Goal: Task Accomplishment & Management: Use online tool/utility

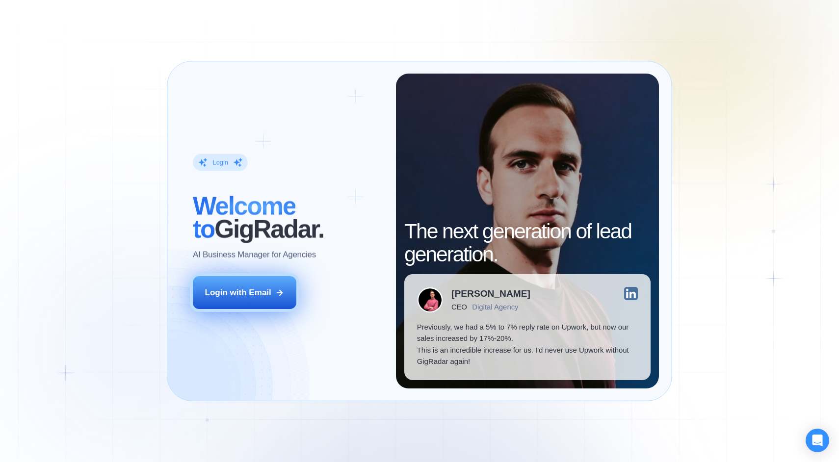
click at [275, 289] on icon at bounding box center [279, 292] width 9 height 9
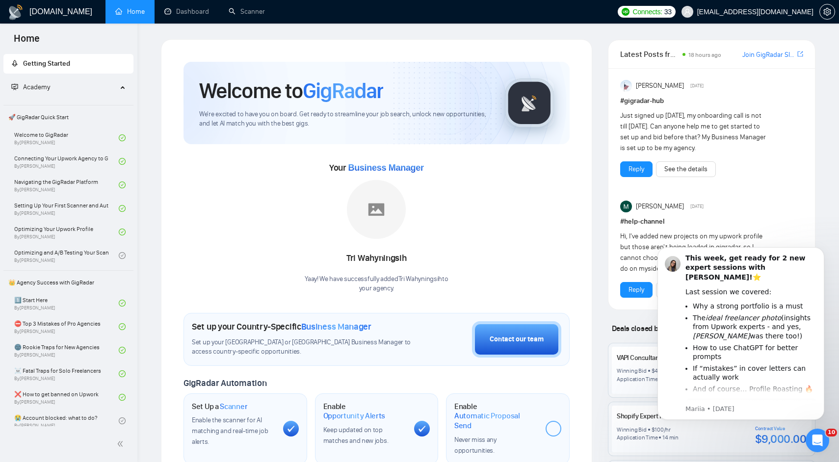
click at [78, 90] on span "Academy" at bounding box center [64, 88] width 106 height 20
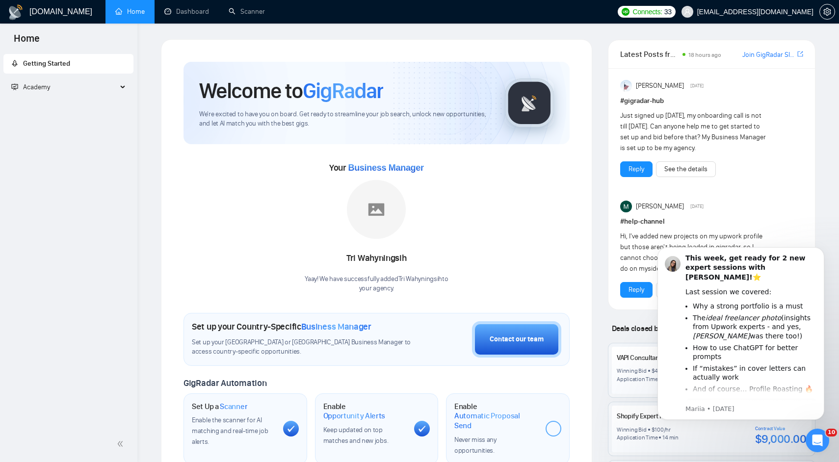
click at [78, 90] on span "Academy" at bounding box center [64, 88] width 106 height 20
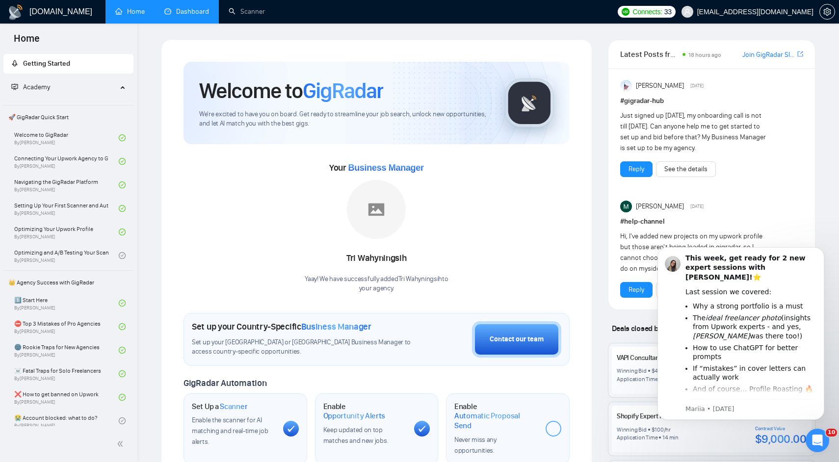
click at [196, 7] on link "Dashboard" at bounding box center [186, 11] width 45 height 8
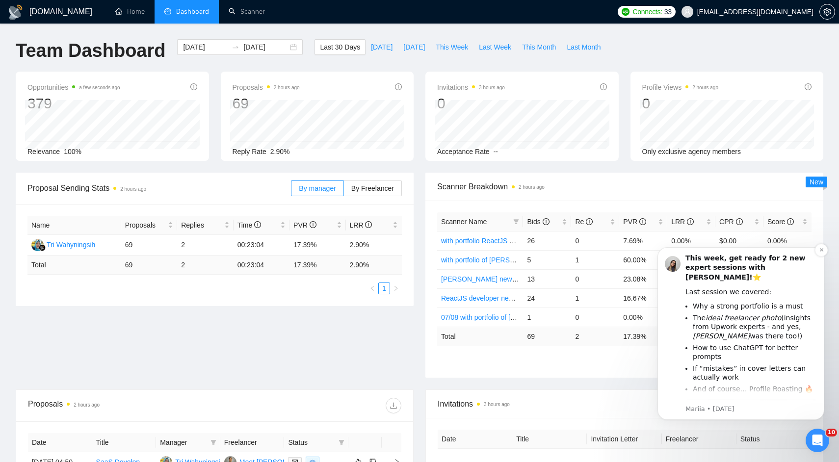
click at [765, 343] on li "How to use ChatGPT for better prompts" at bounding box center [755, 352] width 124 height 18
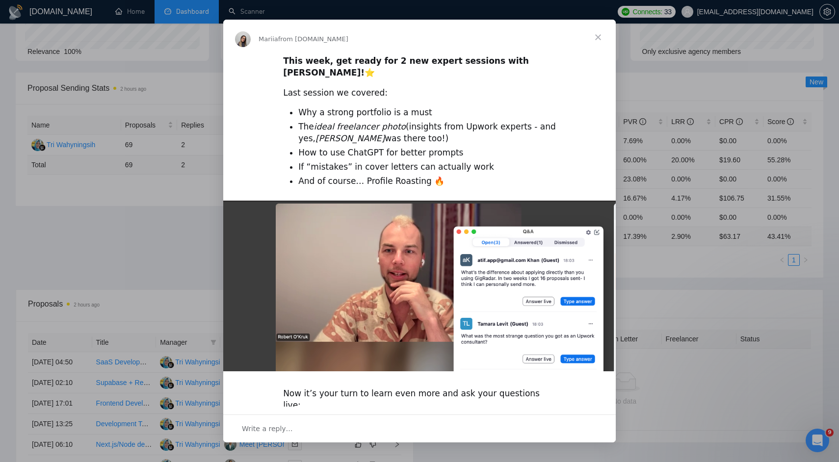
scroll to position [88, 0]
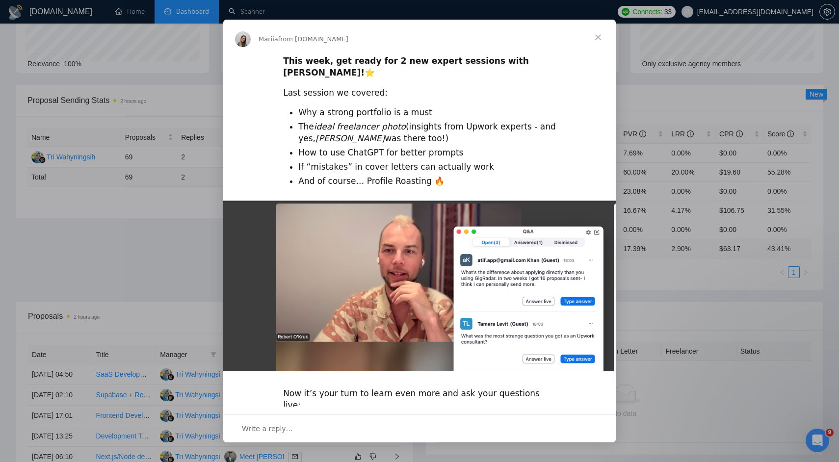
click at [354, 87] on div "Last session we covered:" at bounding box center [419, 93] width 273 height 12
drag, startPoint x: 354, startPoint y: 79, endPoint x: 358, endPoint y: 85, distance: 7.1
click at [358, 87] on div "Last session we covered:" at bounding box center [419, 93] width 273 height 12
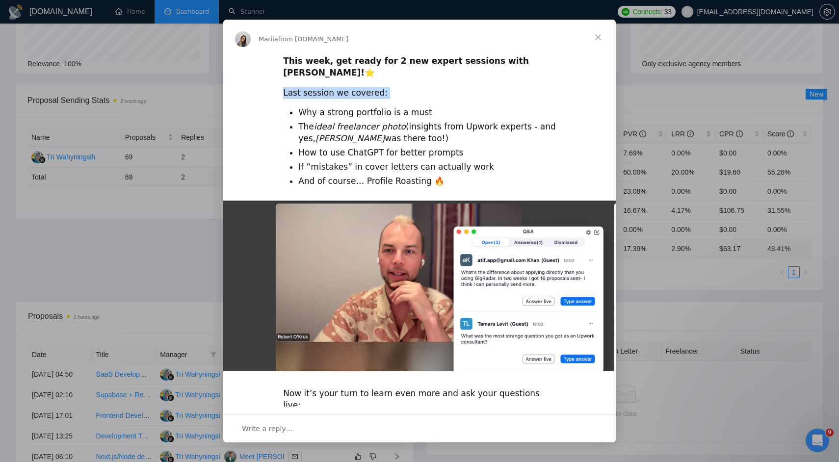
click at [358, 87] on div "Last session we covered:" at bounding box center [419, 93] width 273 height 12
click at [368, 87] on div "Last session we covered:" at bounding box center [419, 93] width 273 height 12
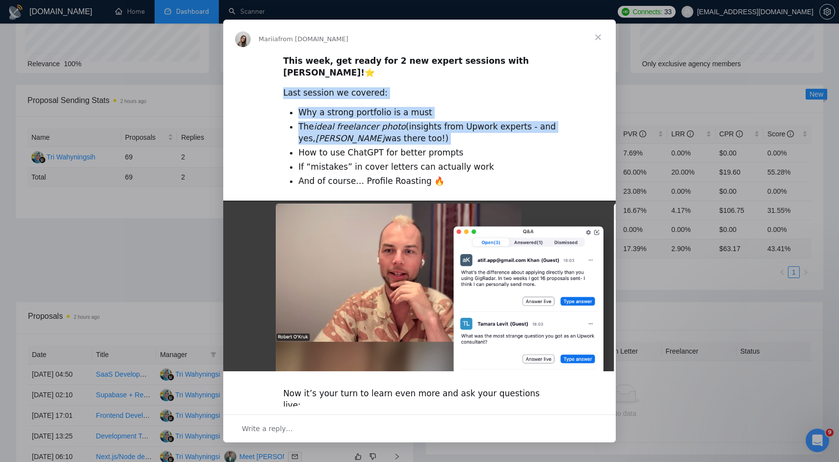
drag, startPoint x: 368, startPoint y: 85, endPoint x: 389, endPoint y: 130, distance: 49.6
click at [389, 131] on div "This week, get ready for 2 new expert sessions with [PERSON_NAME]! ⭐️ Last sess…" at bounding box center [419, 279] width 393 height 448
click at [389, 130] on li "The ideal freelancer photo (insights from Upwork experts - and yes, [PERSON_NAM…" at bounding box center [427, 133] width 258 height 24
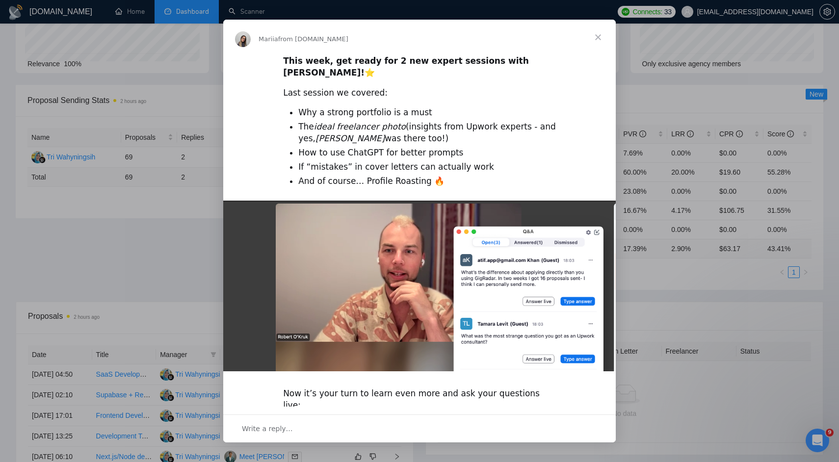
click at [387, 122] on icon "ideal freelancer photo" at bounding box center [360, 127] width 92 height 10
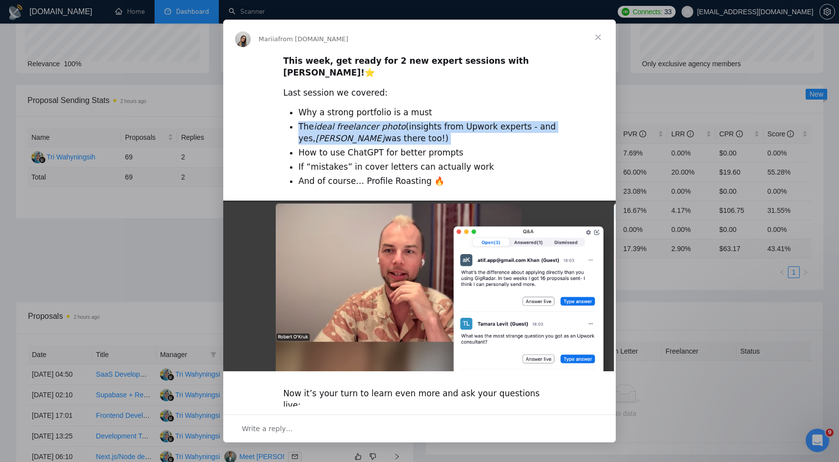
click at [387, 122] on icon "ideal freelancer photo" at bounding box center [360, 127] width 92 height 10
click at [390, 122] on icon "ideal freelancer photo" at bounding box center [360, 127] width 92 height 10
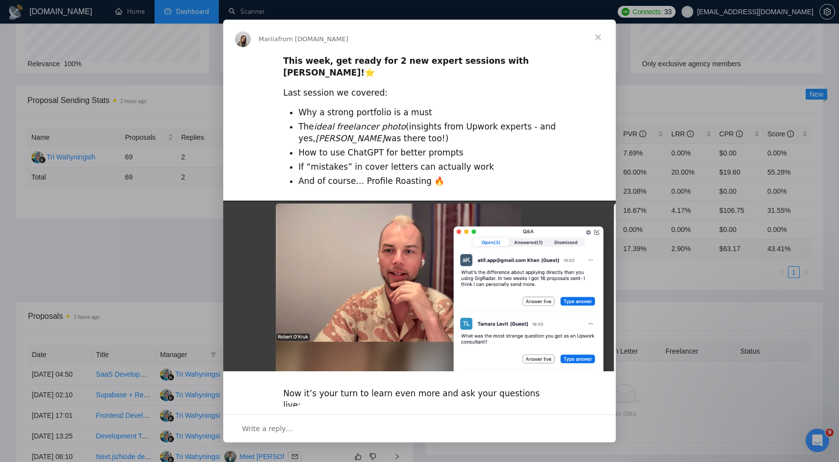
click at [408, 121] on li "The ideal freelancer photo (insights from Upwork experts - and yes, [PERSON_NAM…" at bounding box center [427, 133] width 258 height 24
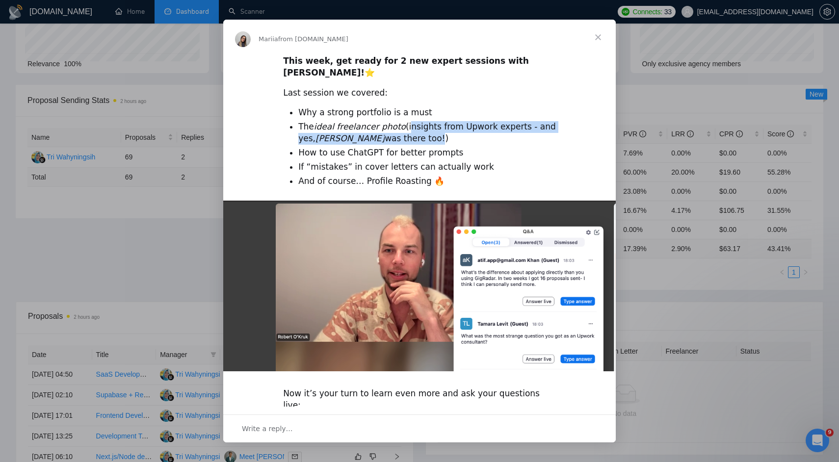
drag, startPoint x: 408, startPoint y: 117, endPoint x: 394, endPoint y: 126, distance: 16.3
click at [394, 126] on li "The ideal freelancer photo (insights from Upwork experts - and yes, [PERSON_NAM…" at bounding box center [427, 133] width 258 height 24
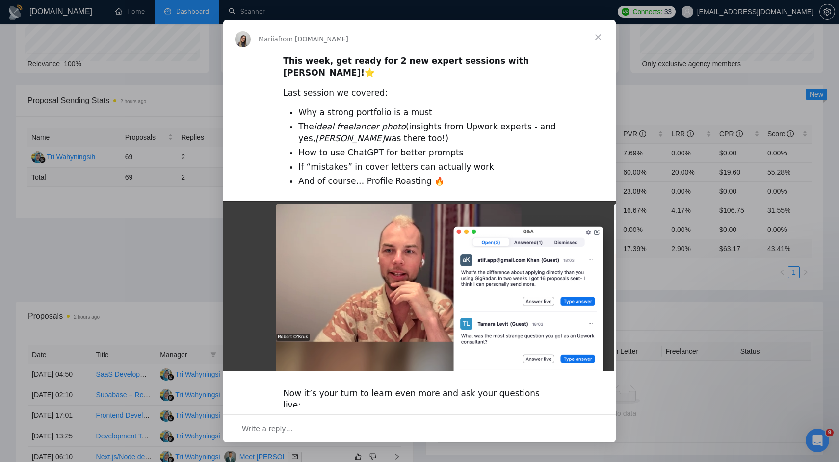
click at [367, 147] on li "How to use ChatGPT for better prompts" at bounding box center [427, 153] width 258 height 12
click at [364, 161] on li "If “mistakes” in cover letters can actually work" at bounding box center [427, 167] width 258 height 12
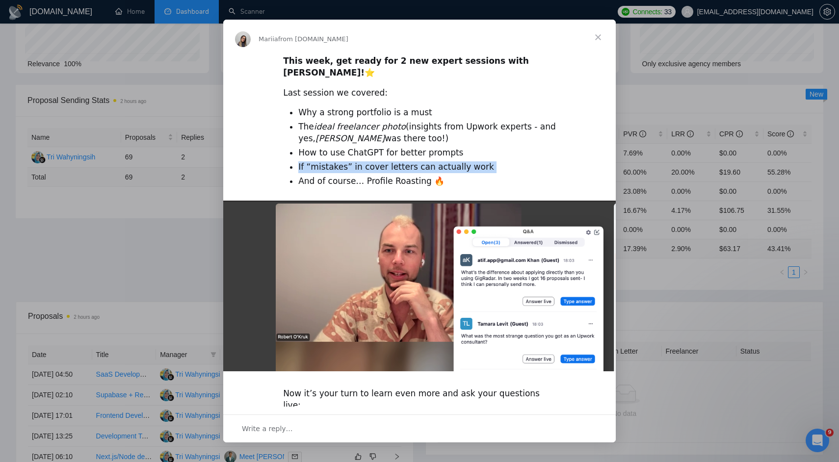
click at [364, 161] on li "If “mistakes” in cover letters can actually work" at bounding box center [427, 167] width 258 height 12
click at [353, 176] on li "And of course… Profile Roasting 🔥" at bounding box center [427, 182] width 258 height 12
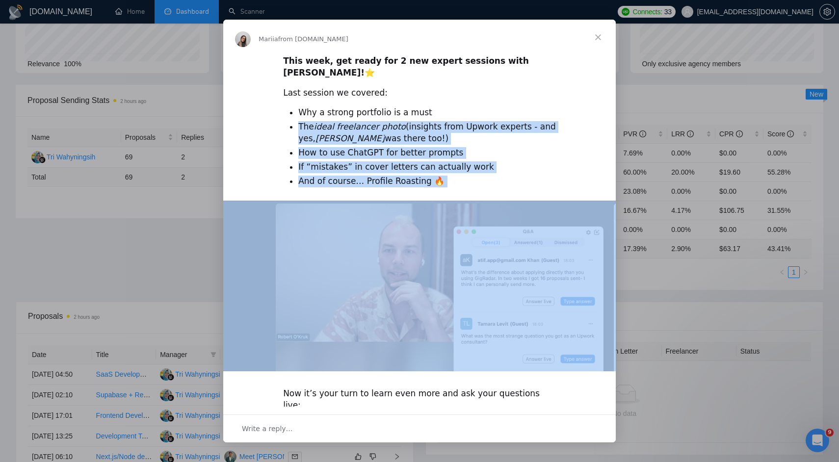
drag, startPoint x: 353, startPoint y: 170, endPoint x: 353, endPoint y: 126, distance: 44.2
click at [353, 126] on ul "Why a strong portfolio is a must The ideal freelancer photo (insights from Upwo…" at bounding box center [419, 147] width 273 height 80
click at [353, 126] on li "The ideal freelancer photo (insights from Upwork experts - and yes, [PERSON_NAM…" at bounding box center [427, 133] width 258 height 24
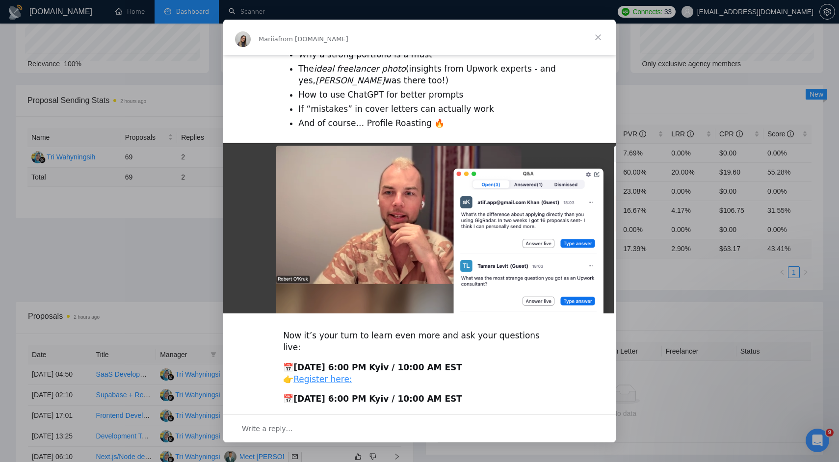
scroll to position [73, 0]
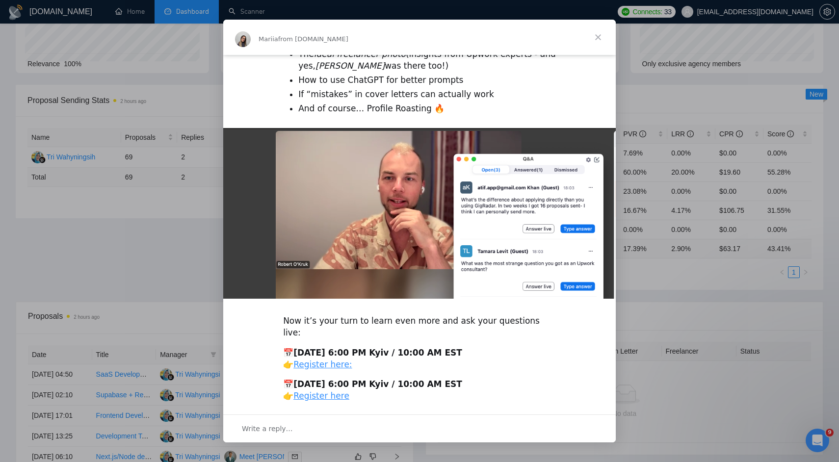
click at [595, 38] on span "Close" at bounding box center [597, 37] width 35 height 35
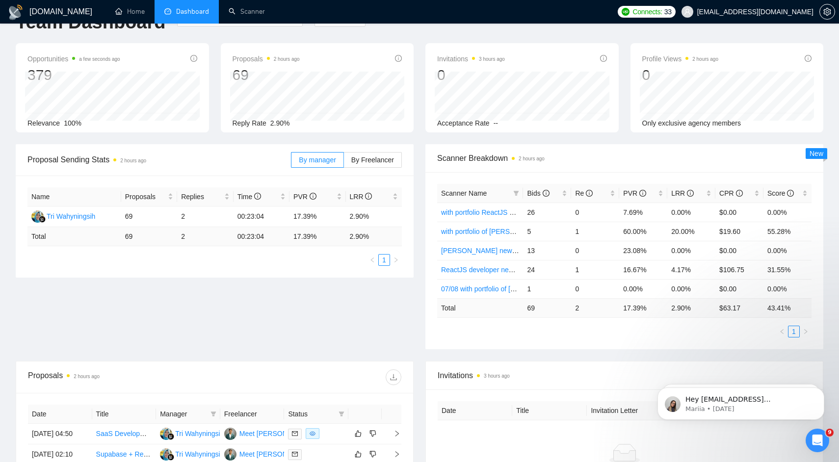
scroll to position [0, 0]
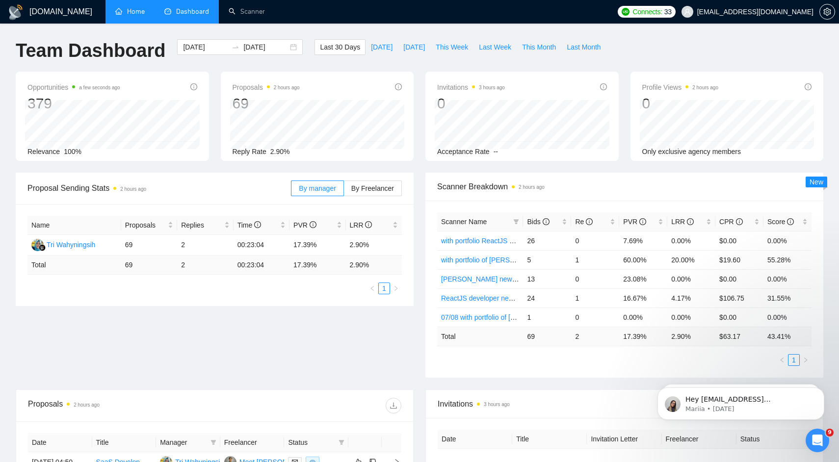
click at [129, 16] on link "Home" at bounding box center [129, 11] width 29 height 8
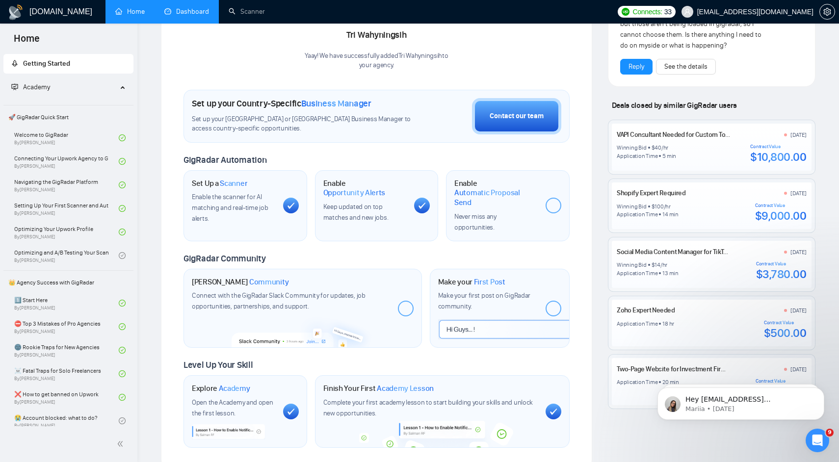
scroll to position [303, 0]
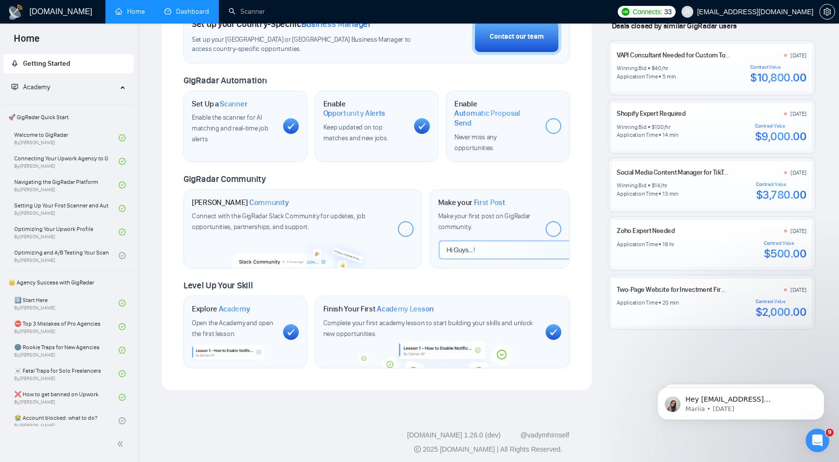
click at [249, 198] on span "Community" at bounding box center [269, 203] width 40 height 10
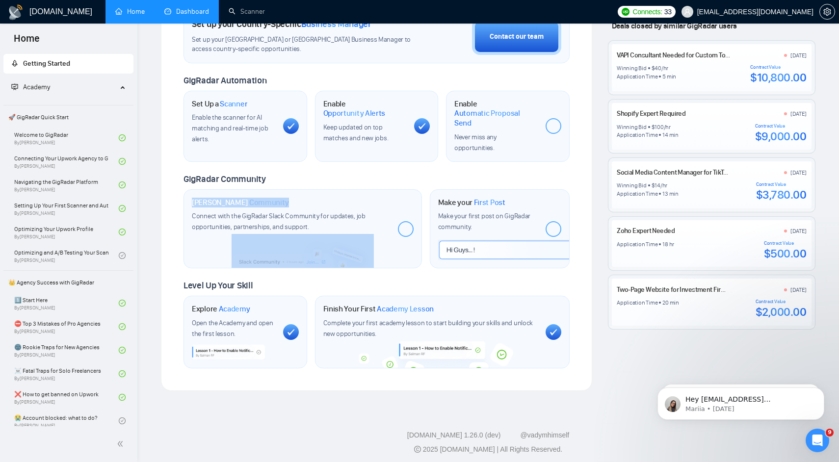
drag, startPoint x: 246, startPoint y: 194, endPoint x: 293, endPoint y: 238, distance: 64.2
click at [294, 238] on div "Join GigRadar Community Connect with the GigRadar Slack Community for updates, …" at bounding box center [303, 228] width 238 height 79
click at [293, 238] on img at bounding box center [303, 251] width 142 height 34
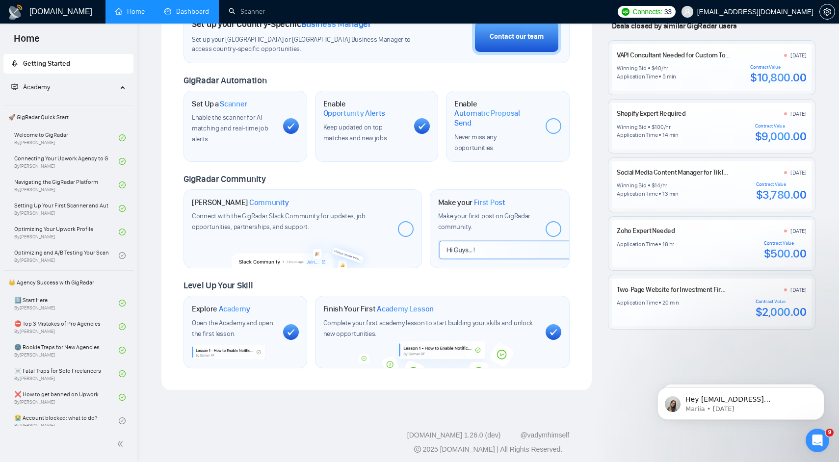
click at [451, 264] on div "Make your First Post Make your first post on GigRadar community." at bounding box center [500, 228] width 140 height 79
click at [455, 243] on div "Make your First Post Make your first post on GigRadar community." at bounding box center [488, 229] width 100 height 63
click at [555, 227] on div at bounding box center [554, 229] width 16 height 16
click at [551, 228] on icon at bounding box center [554, 228] width 8 height 7
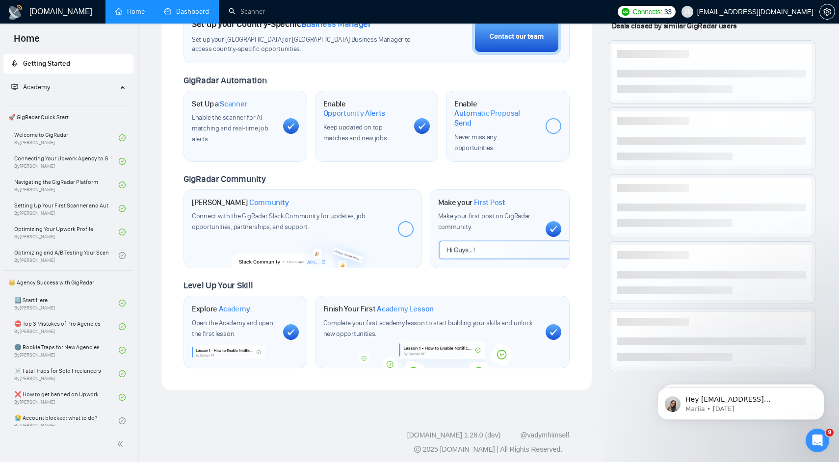
click at [408, 225] on div at bounding box center [406, 229] width 16 height 16
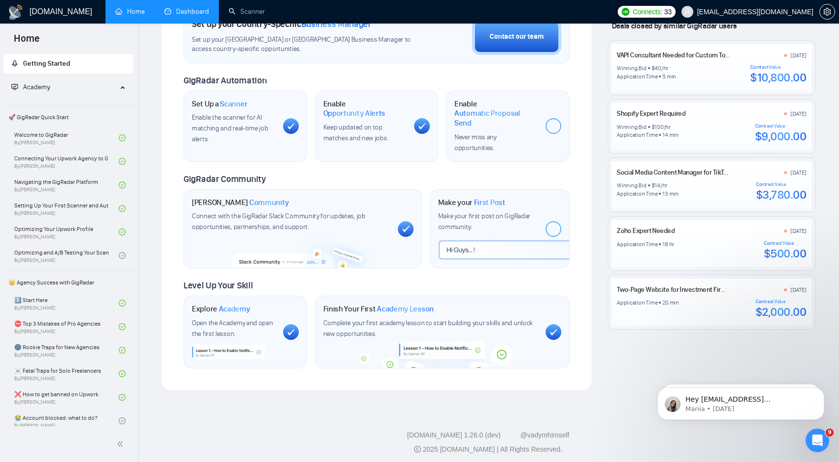
click at [554, 229] on div at bounding box center [554, 229] width 16 height 16
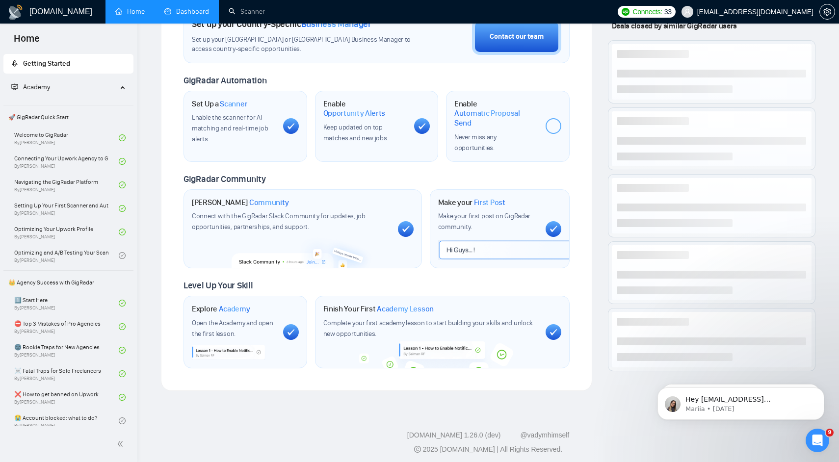
click at [551, 124] on div at bounding box center [554, 126] width 16 height 16
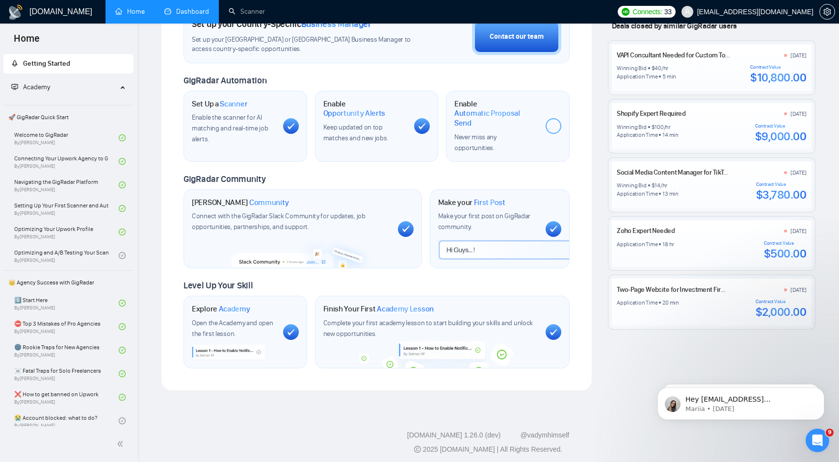
click at [554, 129] on div at bounding box center [554, 126] width 16 height 16
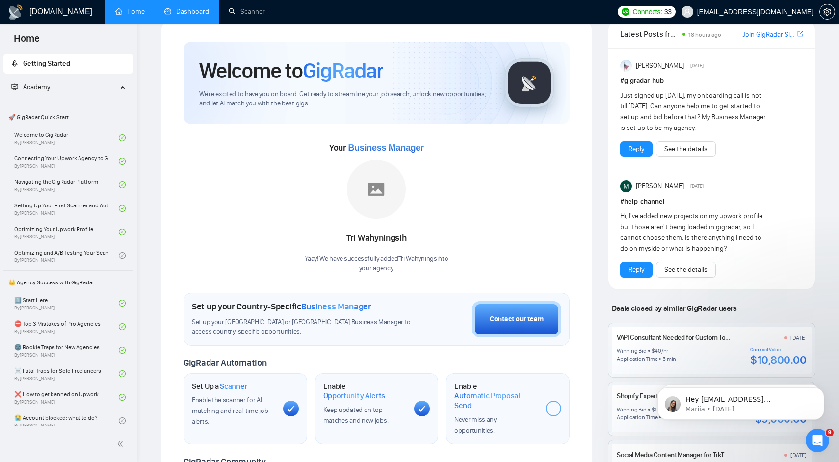
scroll to position [0, 0]
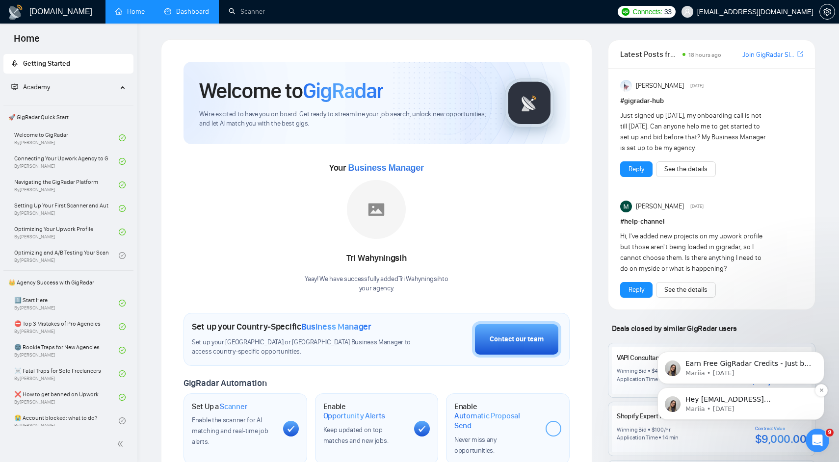
click at [731, 408] on p "Mariia • [DATE]" at bounding box center [748, 409] width 127 height 9
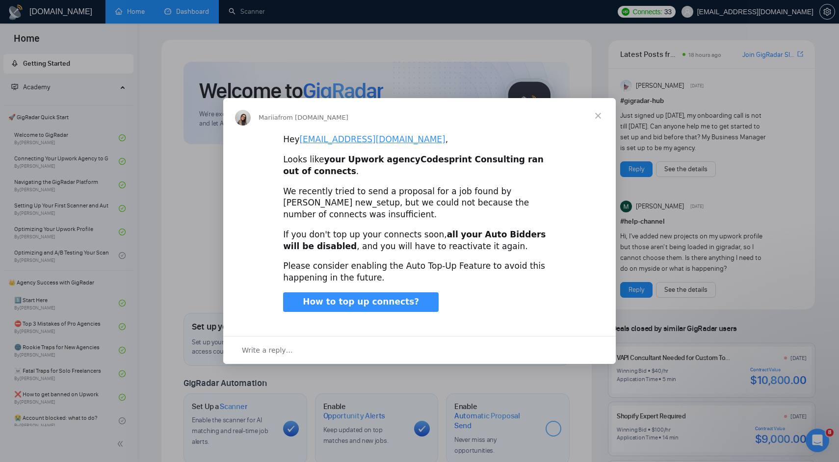
click at [598, 117] on span "Close" at bounding box center [597, 115] width 35 height 35
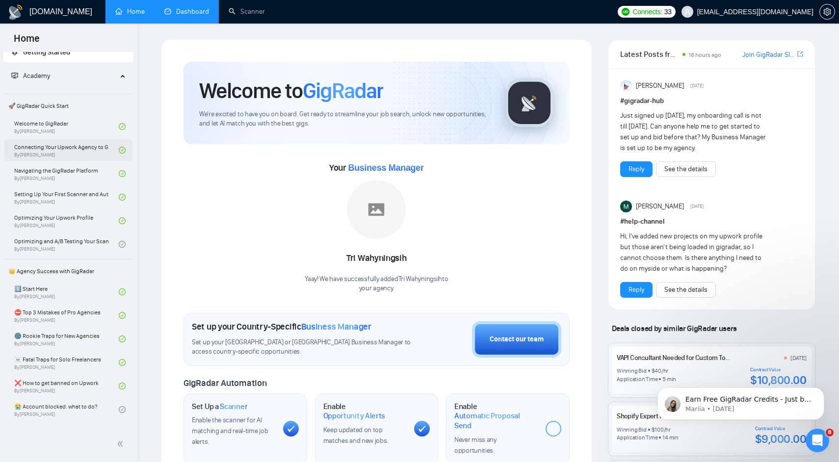
scroll to position [10, 0]
click at [64, 147] on link "Connecting Your Upwork Agency to GigRadar By [PERSON_NAME]" at bounding box center [66, 152] width 105 height 22
click at [253, 12] on link "Scanner" at bounding box center [247, 11] width 36 height 8
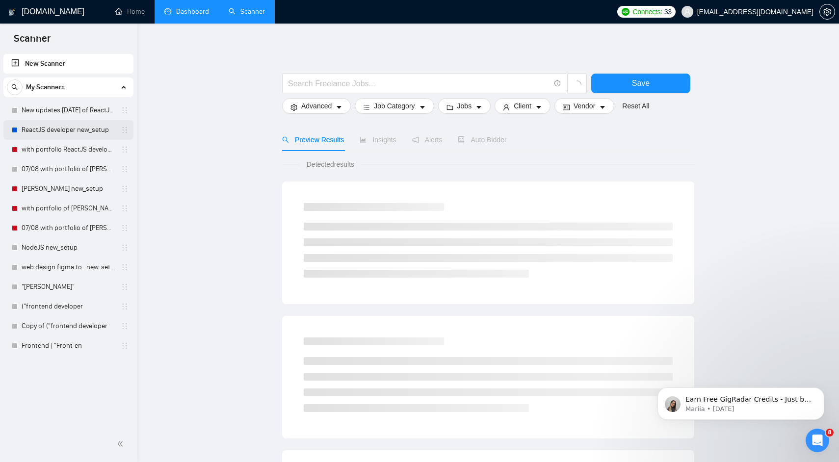
click at [73, 124] on link "ReactJS developer new_setup" at bounding box center [68, 130] width 93 height 20
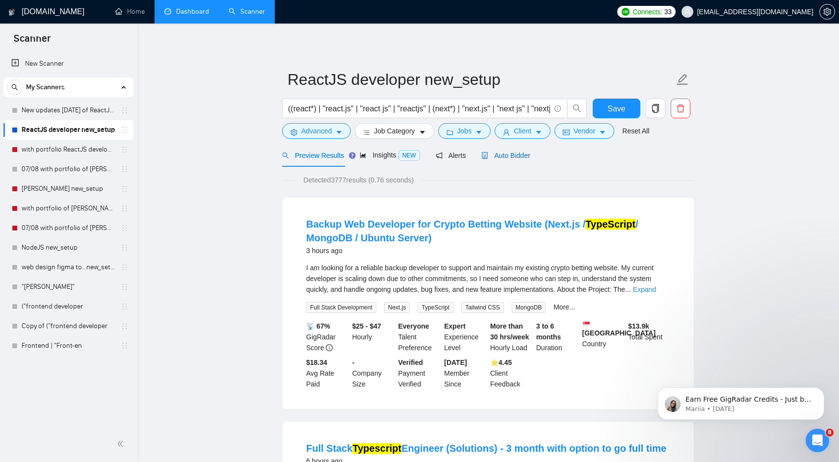
click at [517, 153] on span "Auto Bidder" at bounding box center [505, 156] width 49 height 8
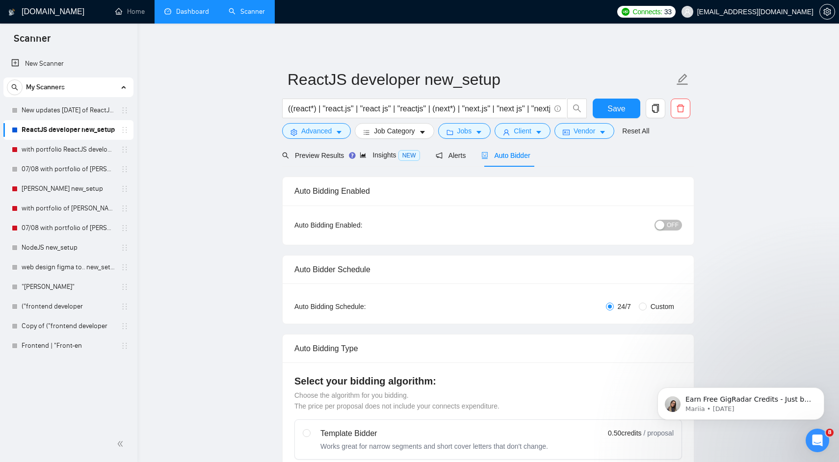
radio input "false"
radio input "true"
checkbox input "true"
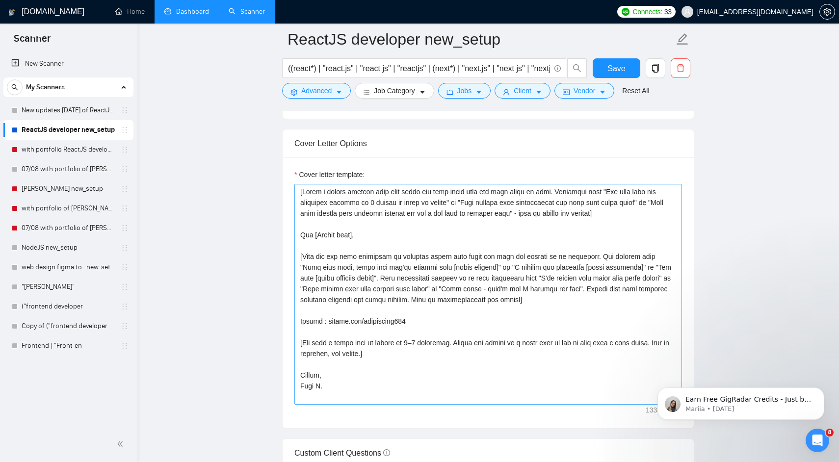
scroll to position [1162, 0]
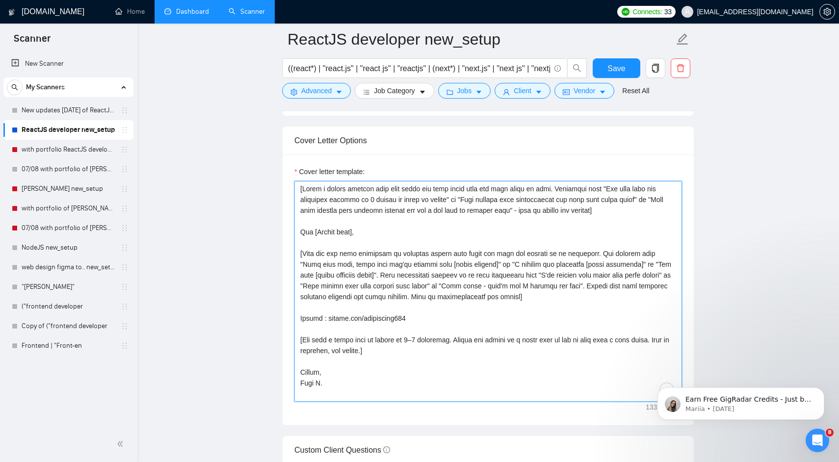
click at [444, 236] on textarea "Cover letter template:" at bounding box center [488, 291] width 388 height 221
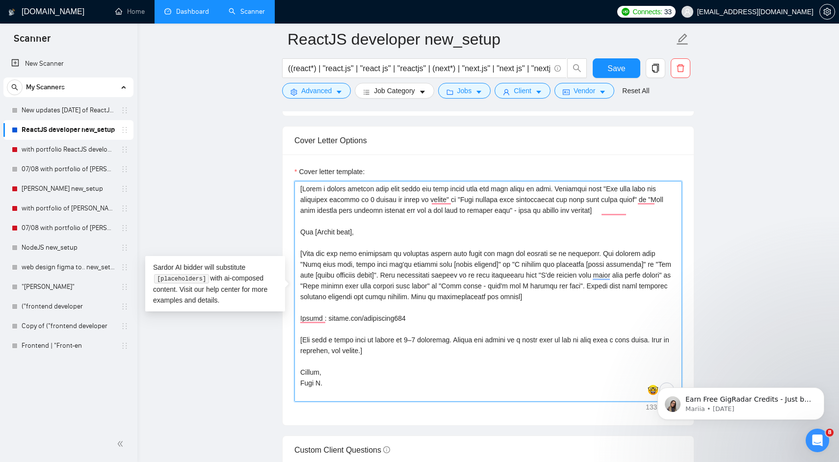
click at [444, 236] on textarea "Cover letter template:" at bounding box center [488, 291] width 388 height 221
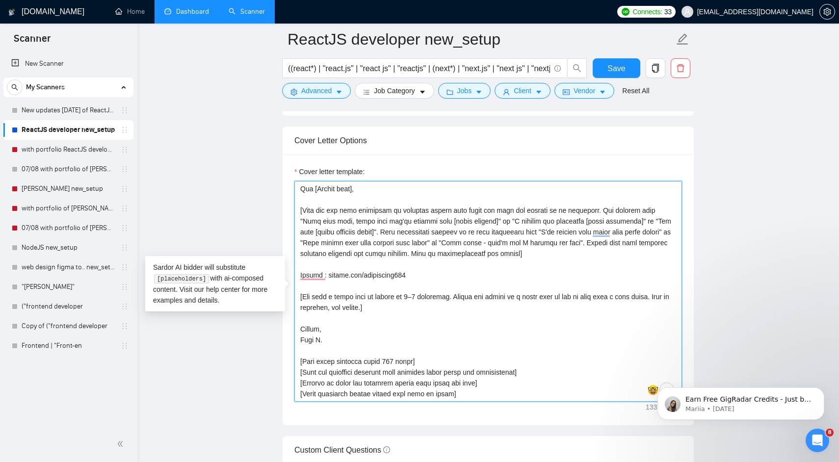
scroll to position [0, 0]
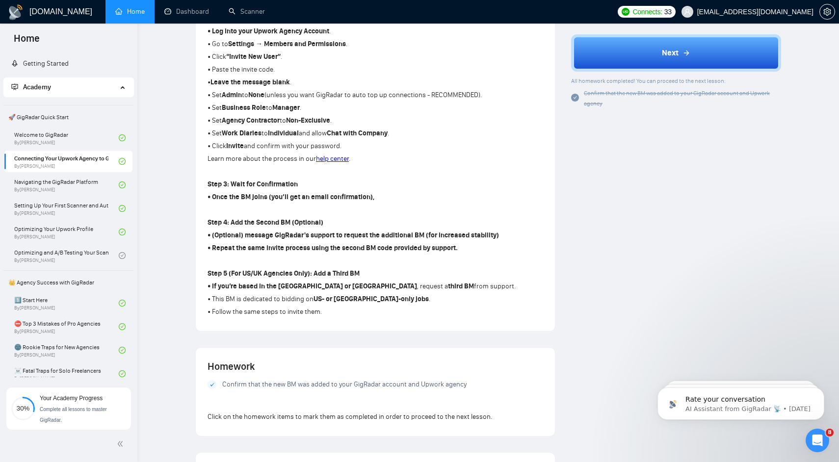
scroll to position [439, 0]
